Goal: Navigation & Orientation: Find specific page/section

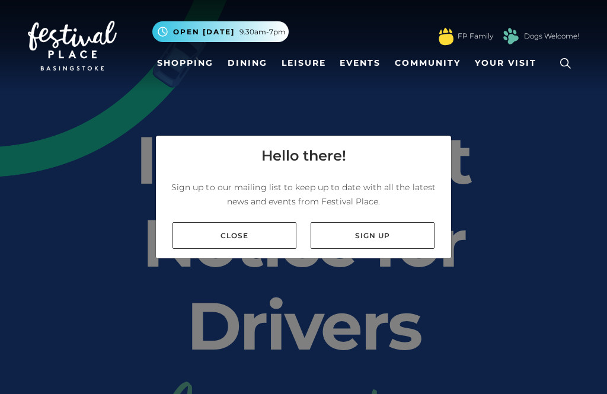
click at [232, 249] on link "Close" at bounding box center [235, 235] width 124 height 27
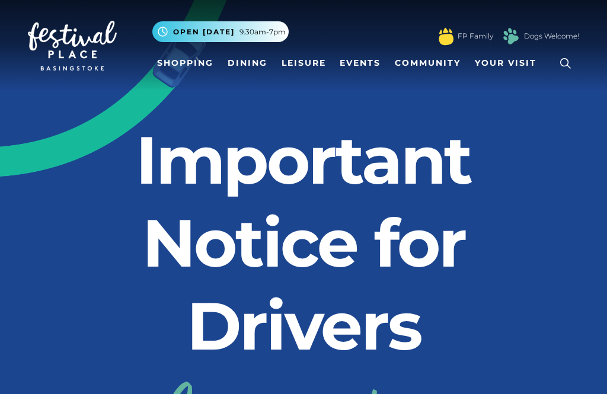
click at [184, 63] on link "Shopping" at bounding box center [185, 63] width 66 height 22
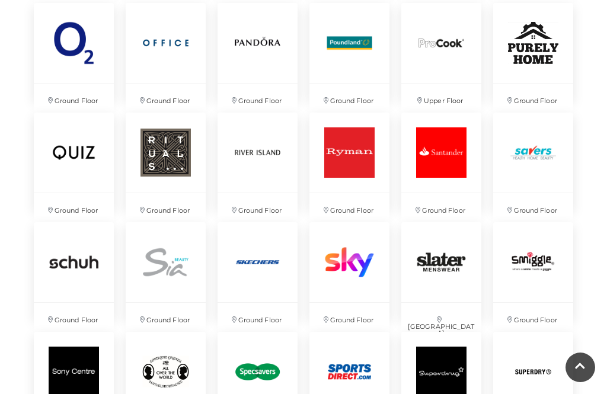
scroll to position [2124, 0]
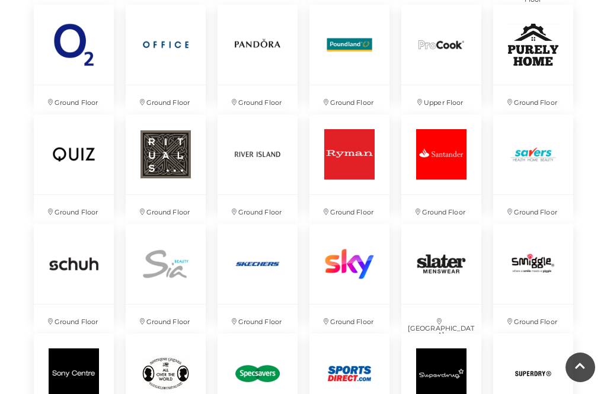
click at [167, 152] on img at bounding box center [166, 154] width 80 height 80
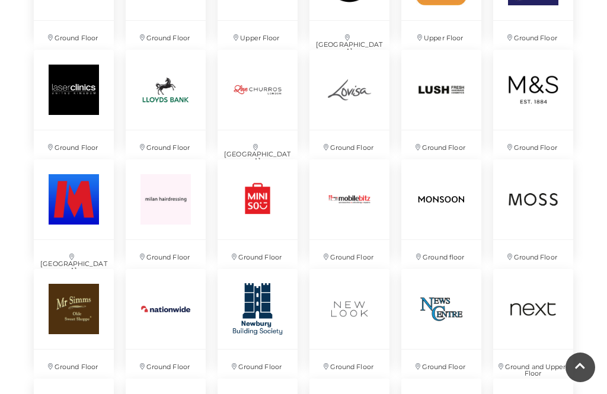
scroll to position [1749, 0]
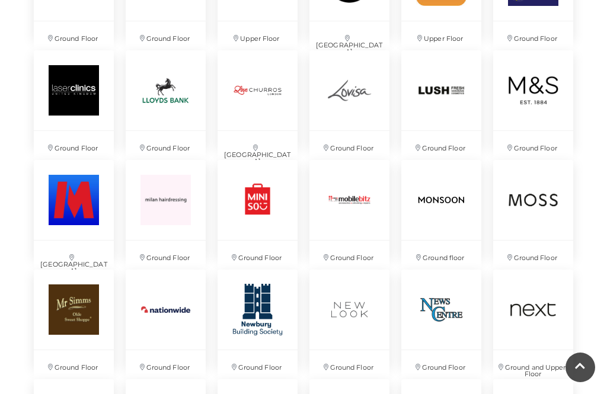
click at [432, 213] on img at bounding box center [441, 200] width 80 height 80
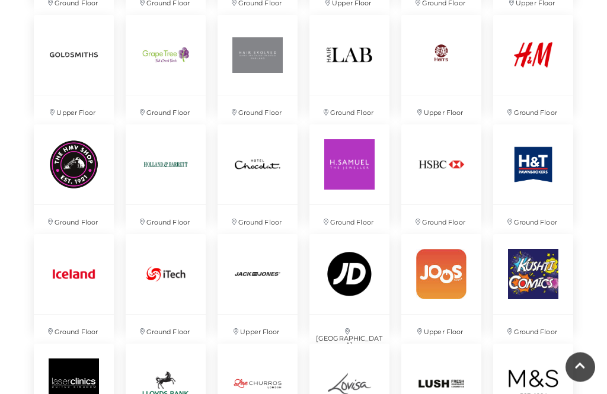
scroll to position [1455, 0]
click at [171, 168] on img at bounding box center [166, 165] width 80 height 80
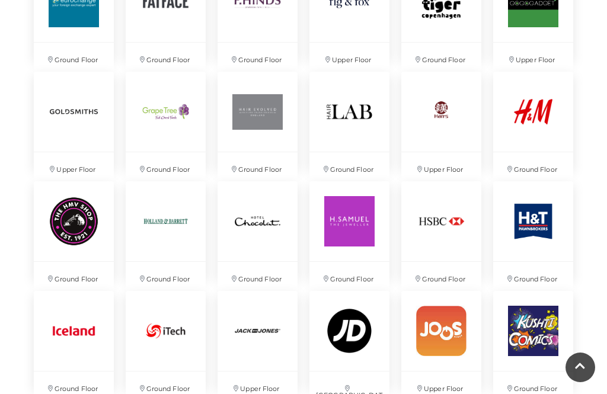
scroll to position [1397, 0]
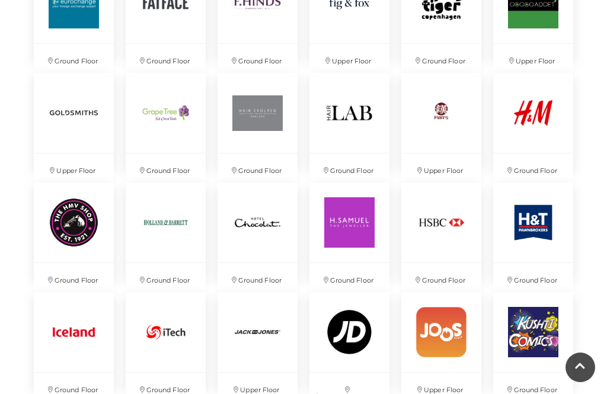
click at [69, 105] on img at bounding box center [74, 113] width 80 height 80
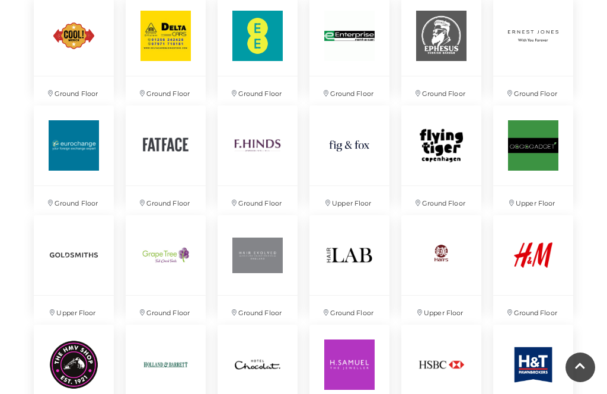
scroll to position [1250, 0]
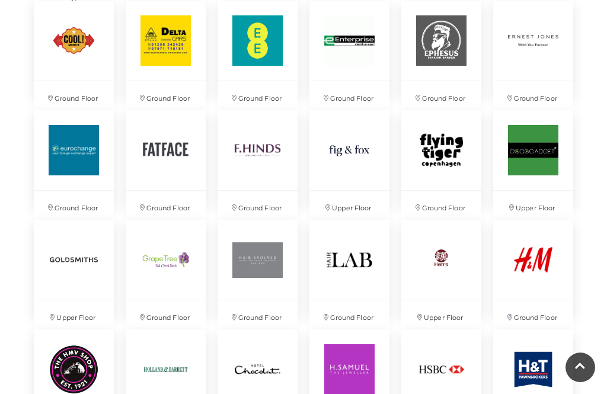
click at [527, 164] on img at bounding box center [533, 150] width 80 height 80
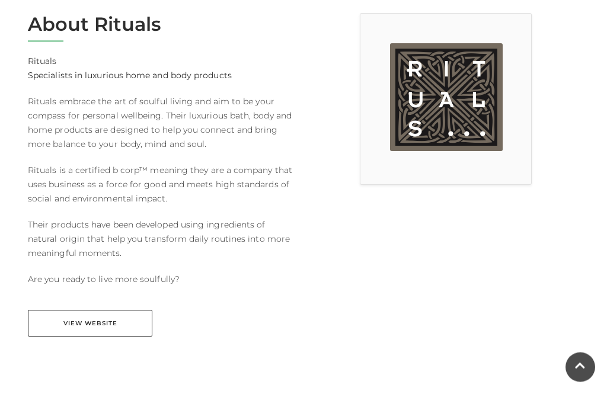
scroll to position [329, 0]
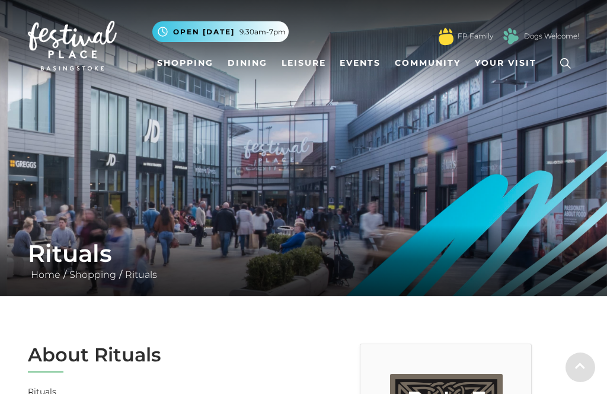
scroll to position [63, 0]
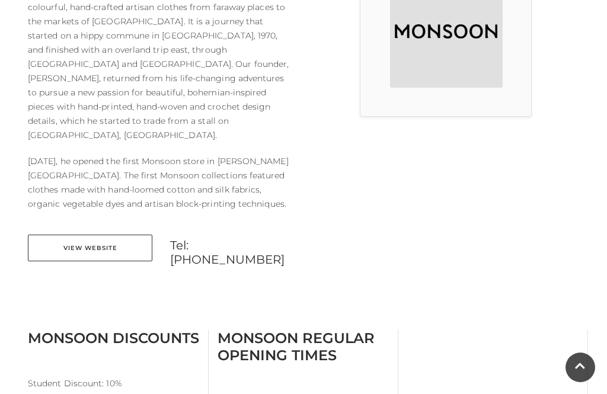
scroll to position [399, 0]
click at [94, 235] on link "View Website" at bounding box center [90, 248] width 125 height 27
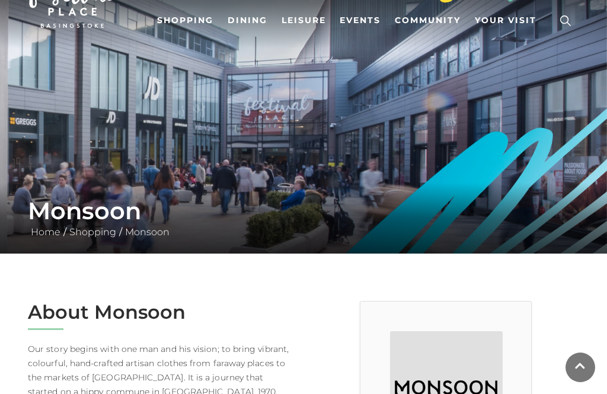
scroll to position [0, 0]
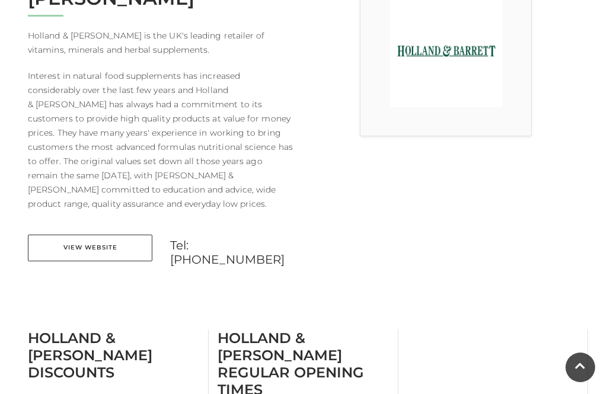
scroll to position [380, 0]
click at [113, 235] on link "View Website" at bounding box center [90, 248] width 125 height 27
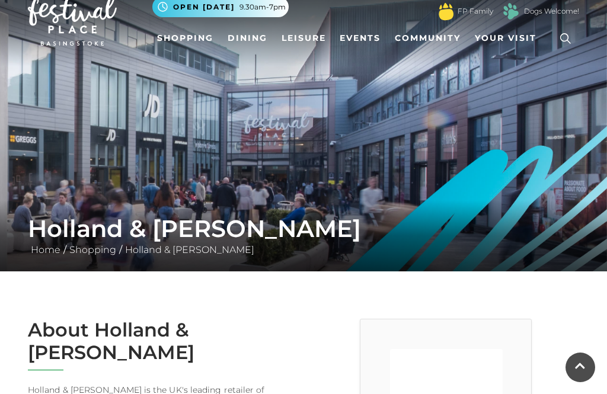
scroll to position [0, 0]
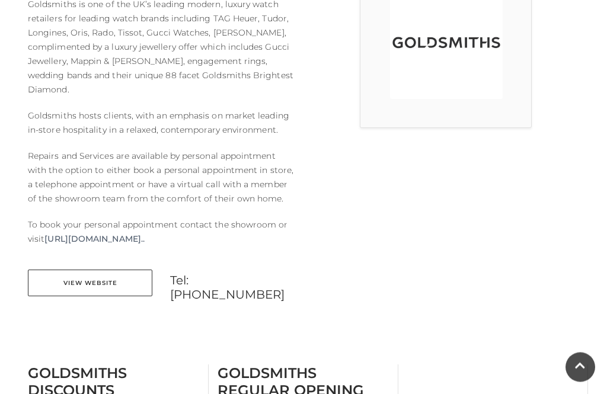
scroll to position [389, 0]
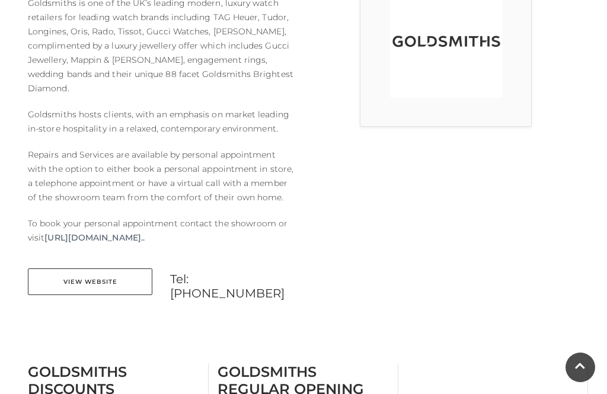
click at [72, 272] on link "View Website" at bounding box center [90, 282] width 125 height 27
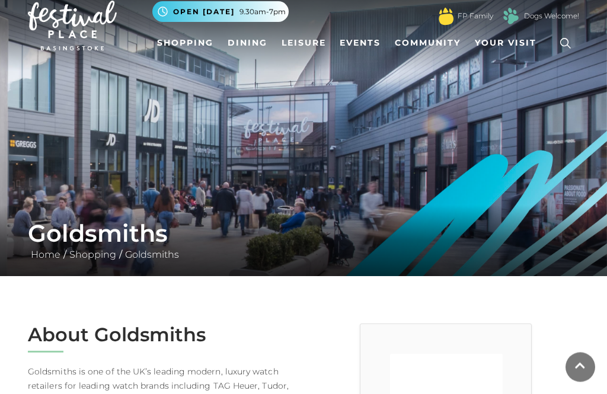
scroll to position [0, 0]
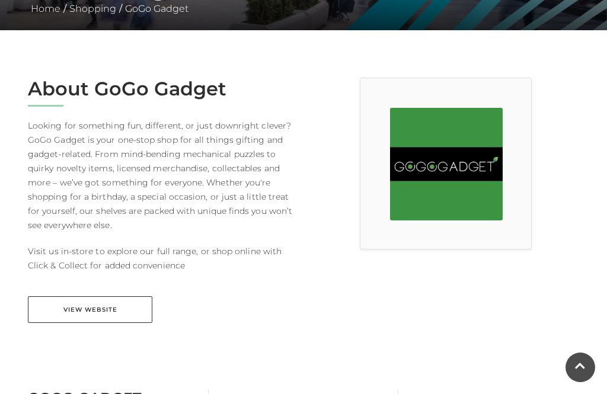
scroll to position [267, 0]
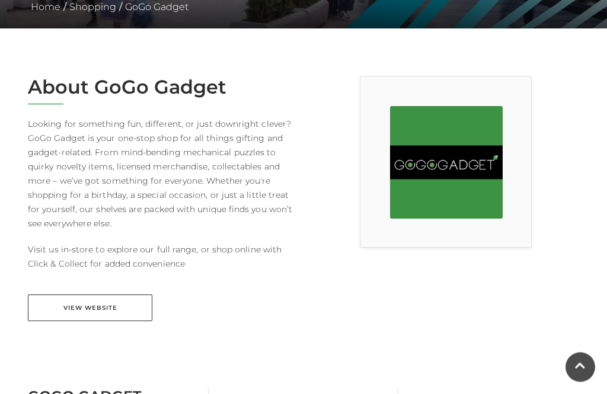
click at [74, 317] on link "View Website" at bounding box center [90, 308] width 125 height 27
